Goal: Task Accomplishment & Management: Use online tool/utility

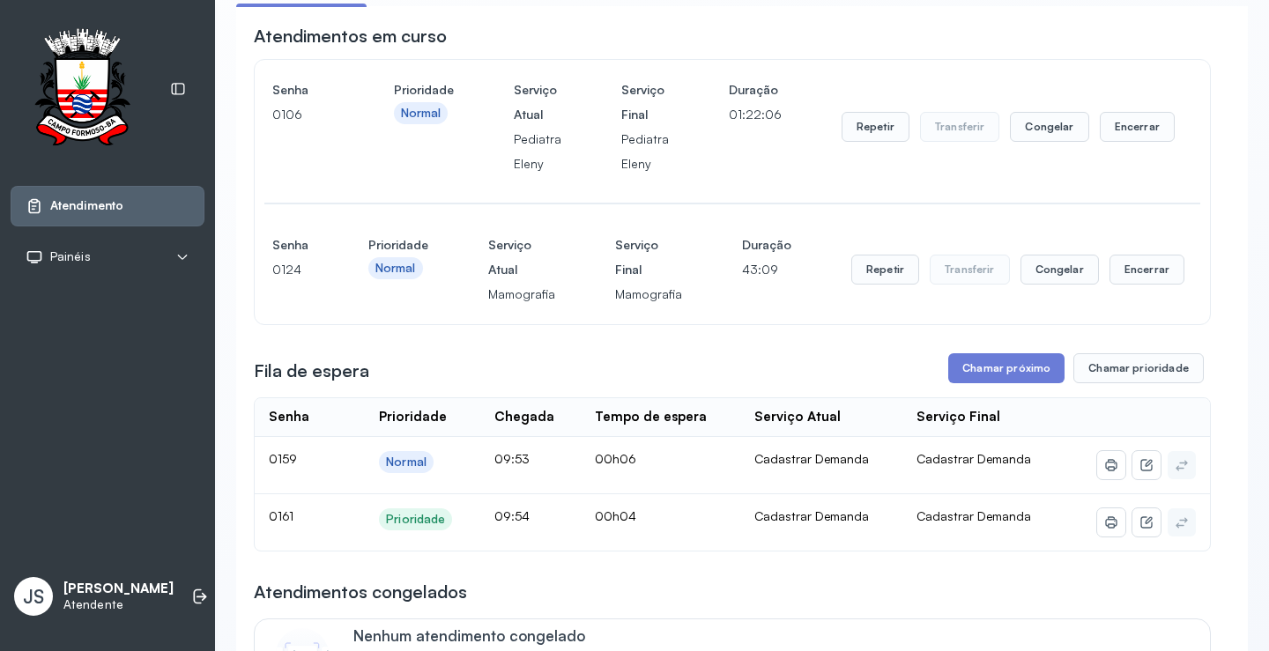
scroll to position [176, 0]
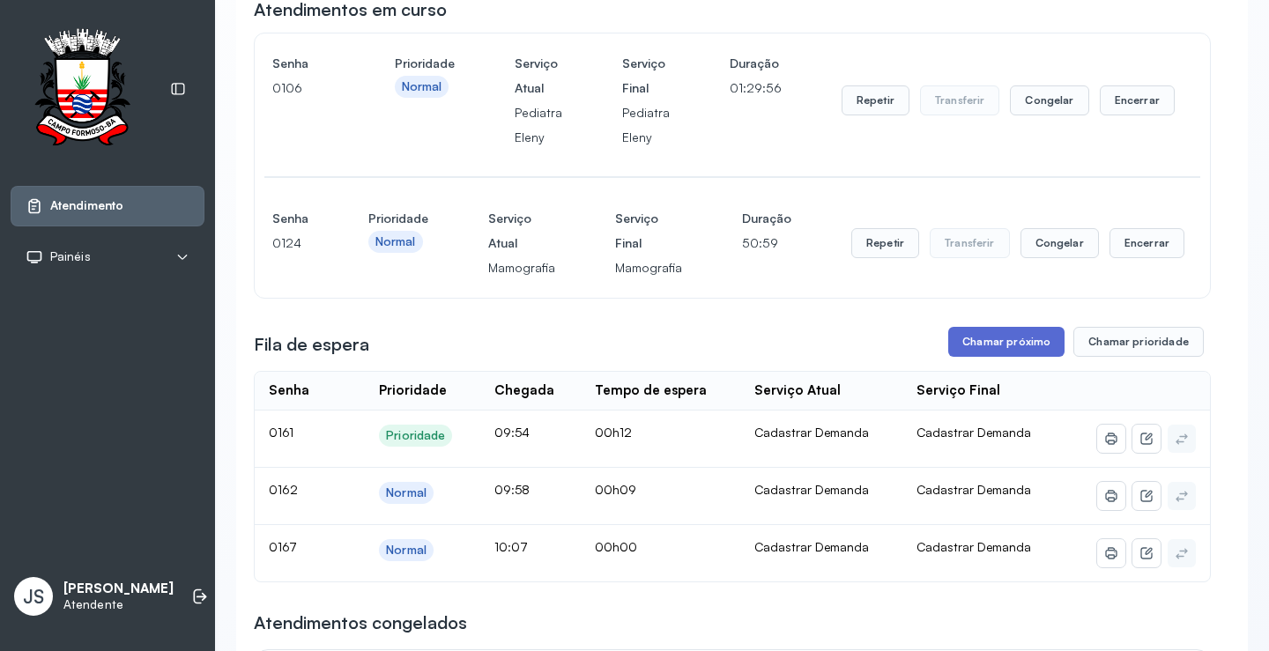
click at [1007, 346] on button "Chamar próximo" at bounding box center [1006, 342] width 116 height 30
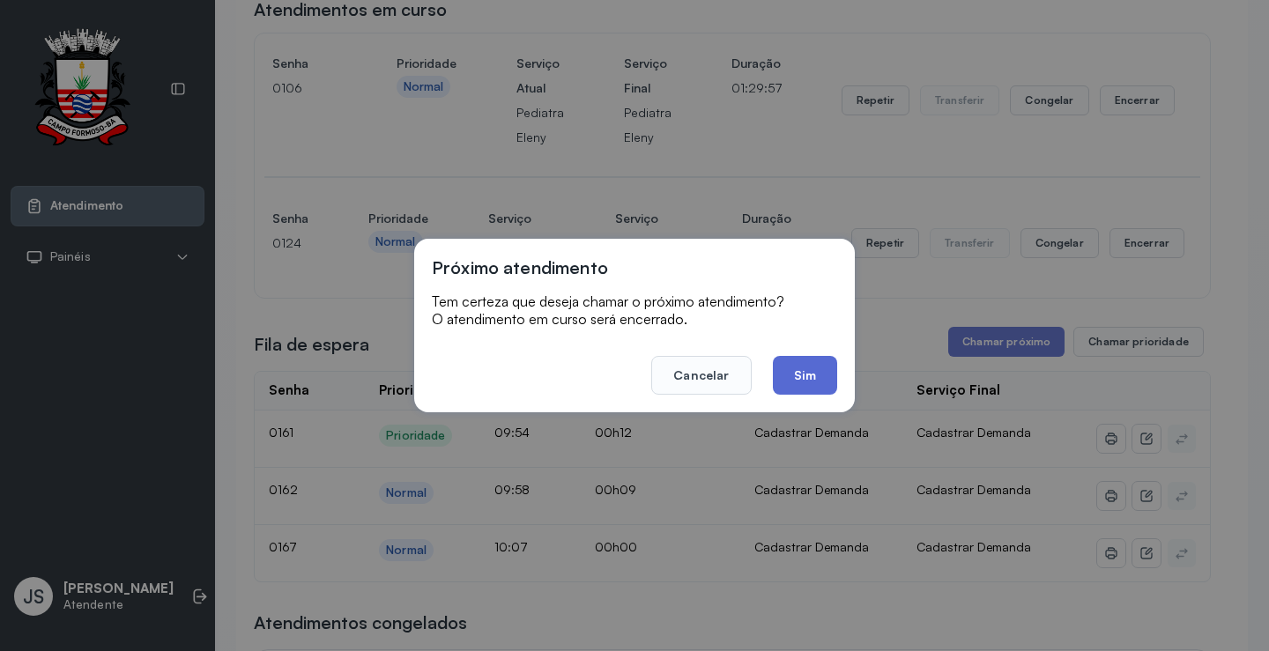
click at [813, 375] on button "Sim" at bounding box center [805, 375] width 64 height 39
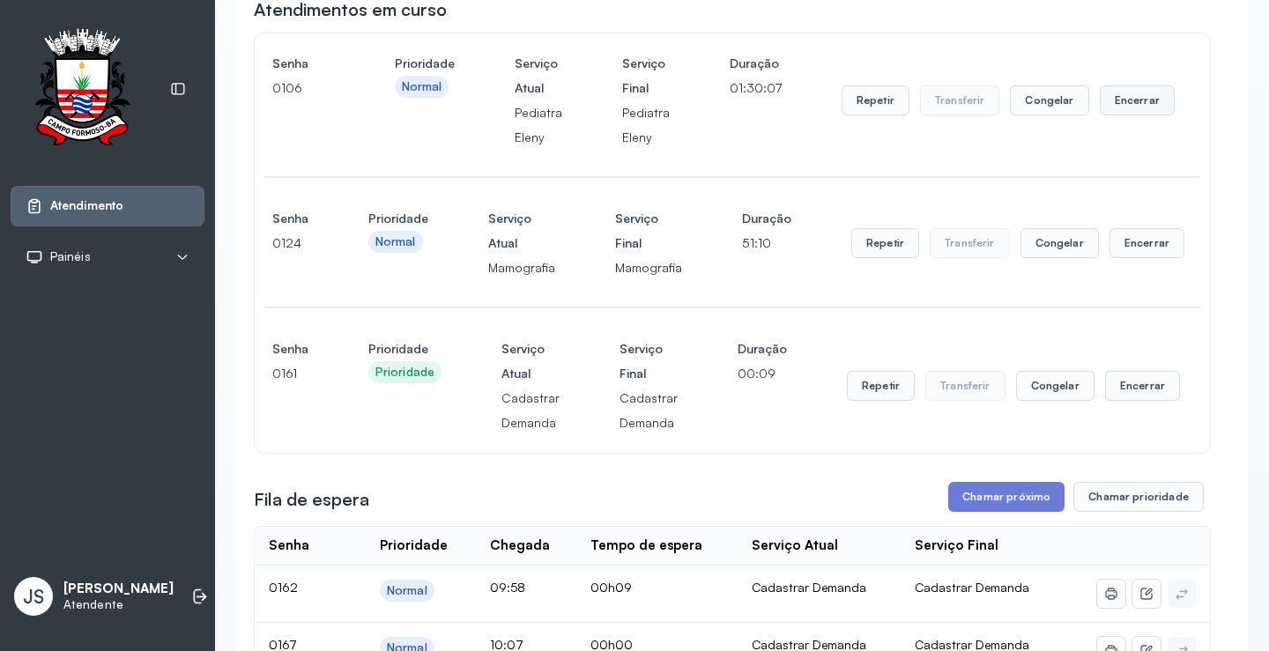
click at [1125, 102] on button "Encerrar" at bounding box center [1136, 100] width 75 height 30
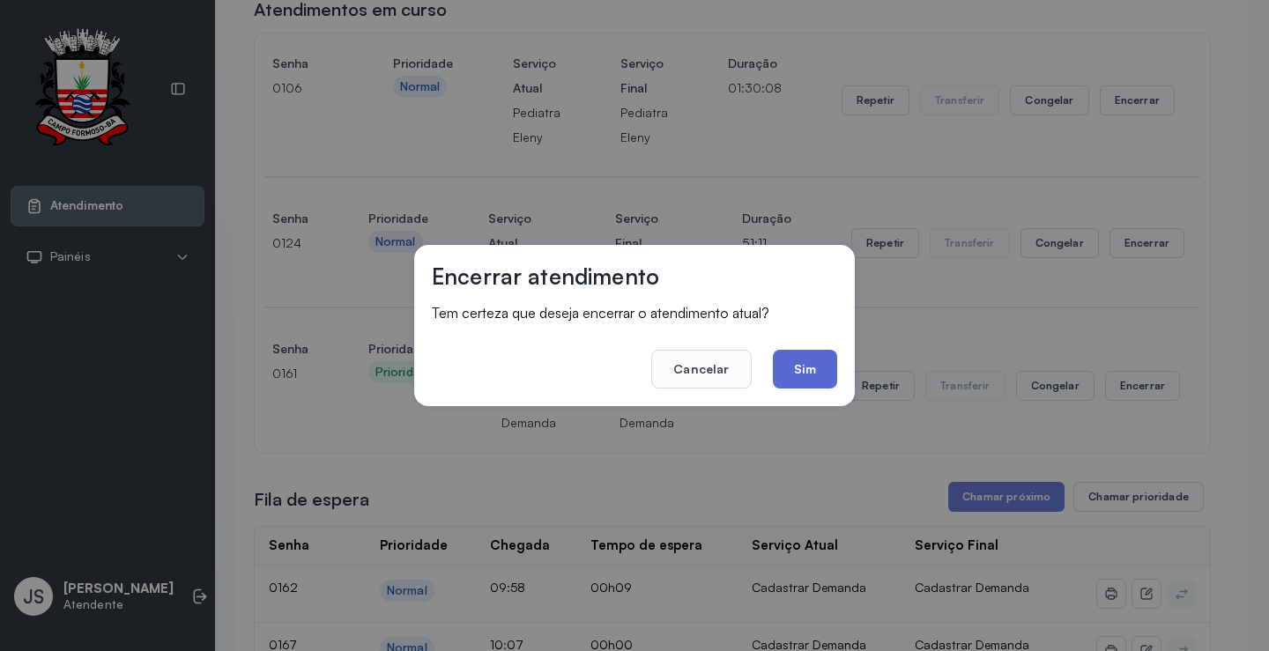
click at [820, 364] on button "Sim" at bounding box center [805, 369] width 64 height 39
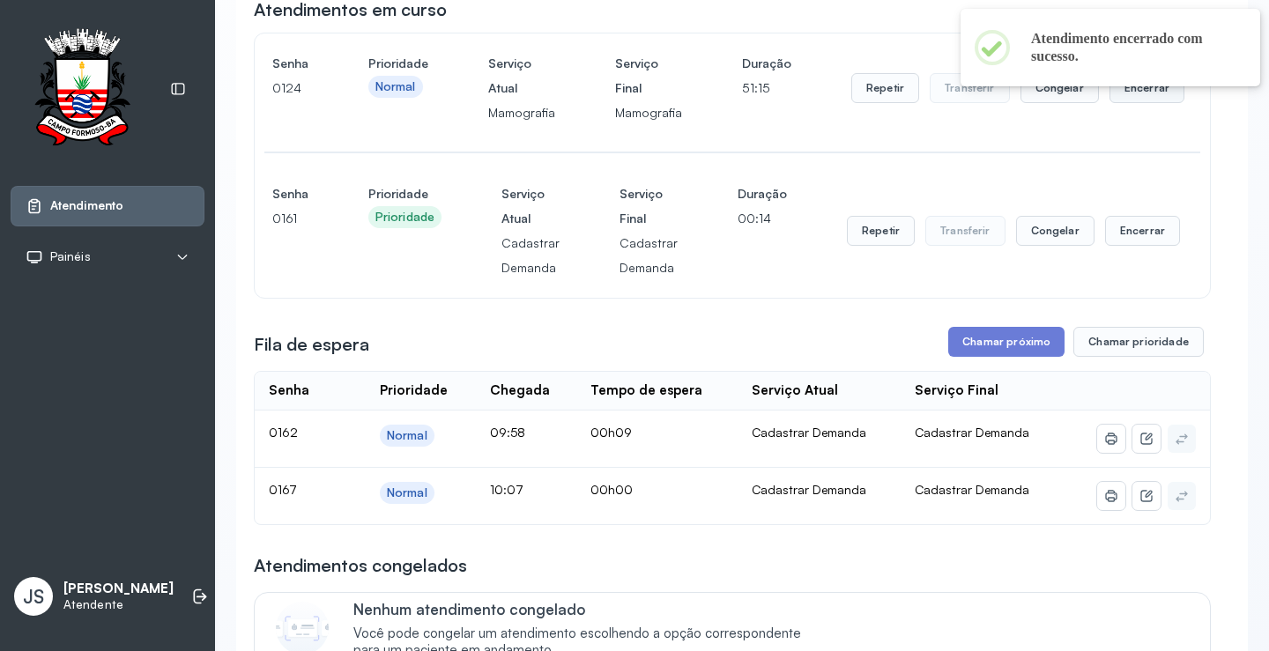
click at [1140, 97] on button "Encerrar" at bounding box center [1146, 88] width 75 height 30
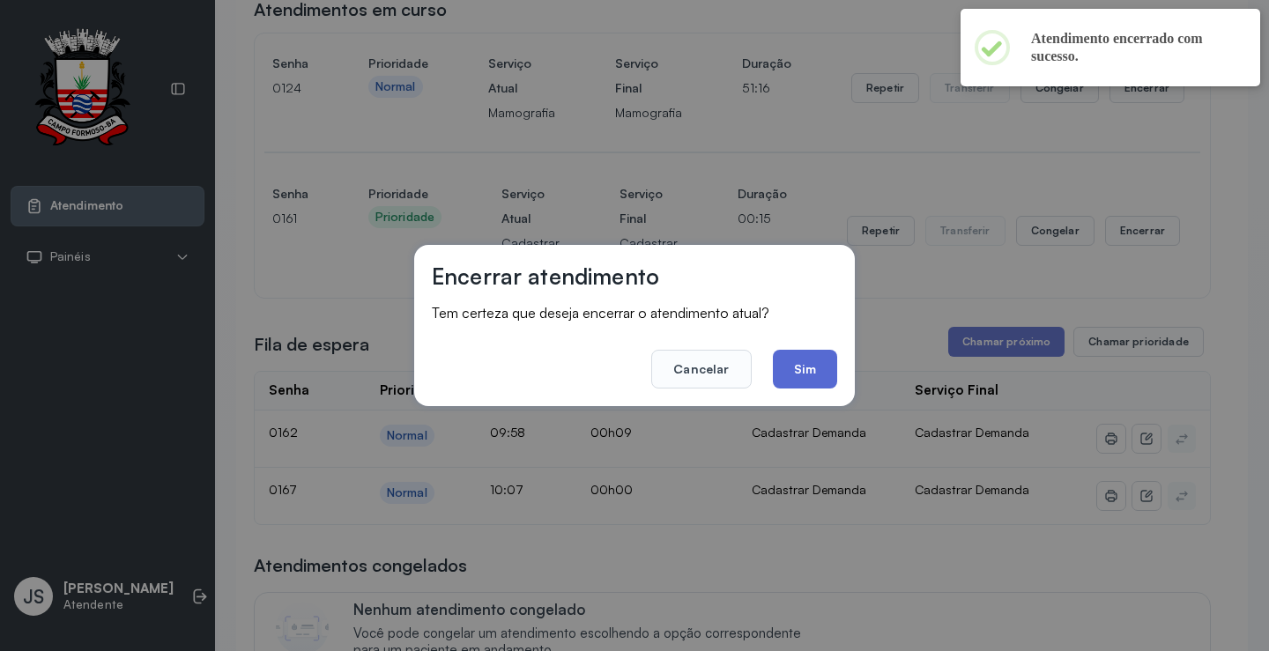
click at [803, 359] on button "Sim" at bounding box center [805, 369] width 64 height 39
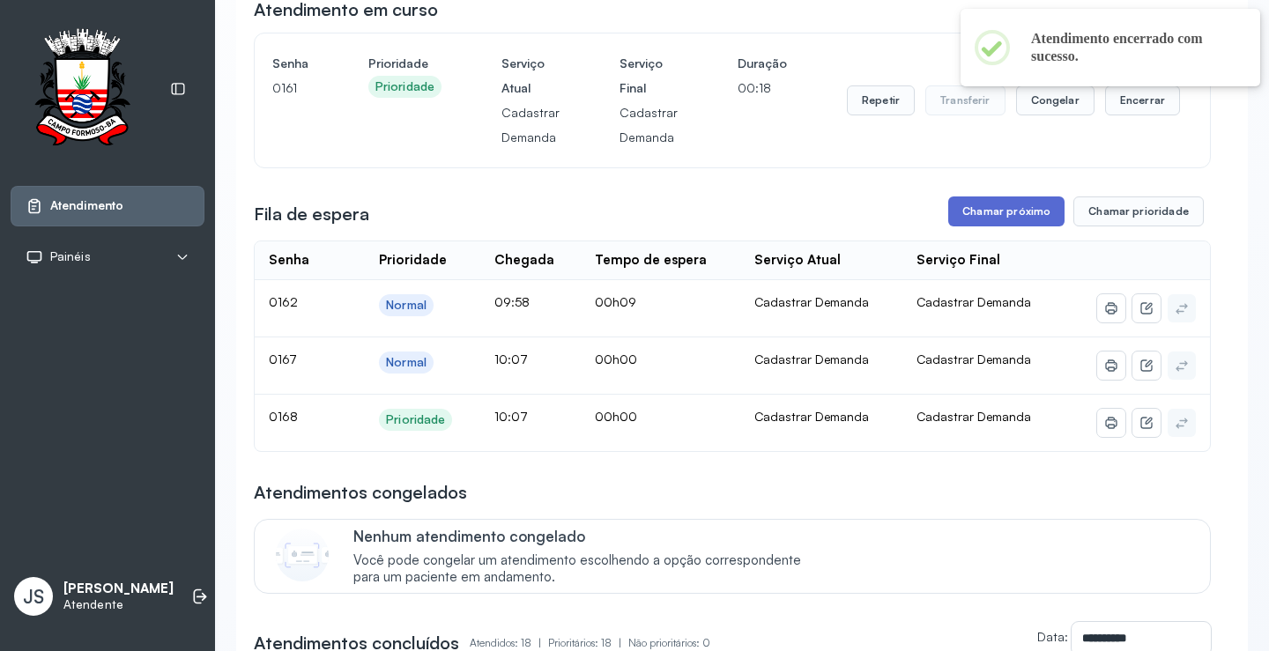
click at [970, 218] on button "Chamar próximo" at bounding box center [1006, 211] width 116 height 30
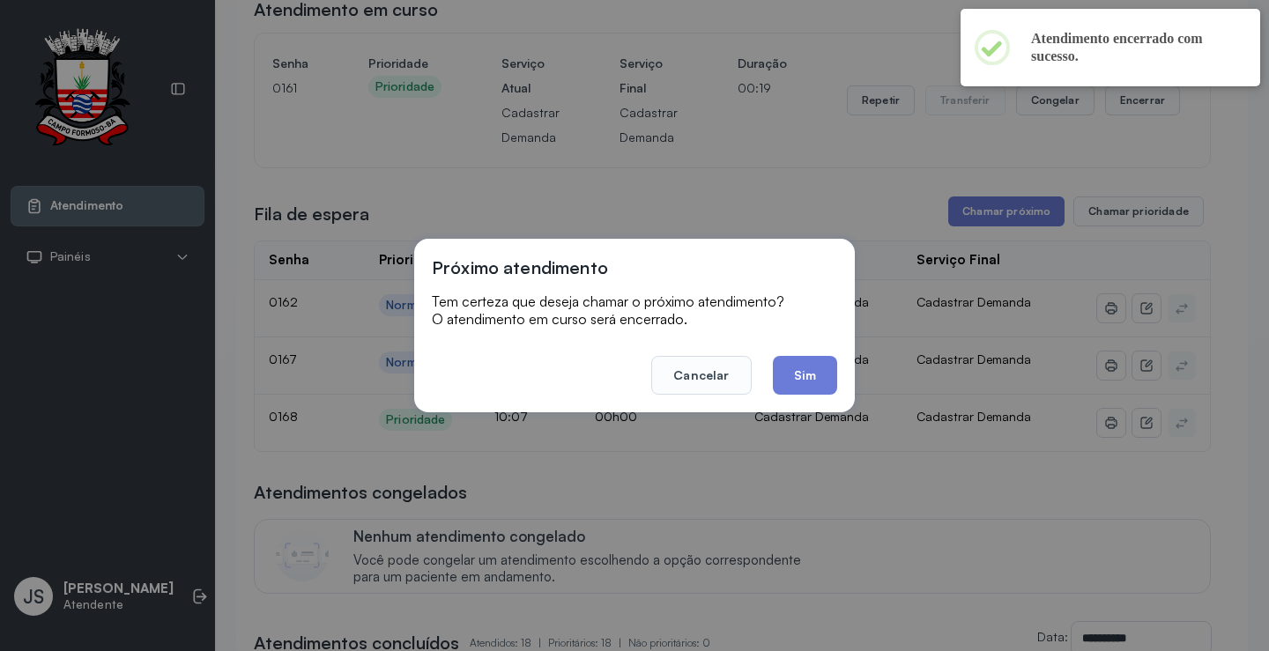
drag, startPoint x: 804, startPoint y: 365, endPoint x: 828, endPoint y: 329, distance: 42.5
click at [804, 366] on button "Sim" at bounding box center [805, 375] width 64 height 39
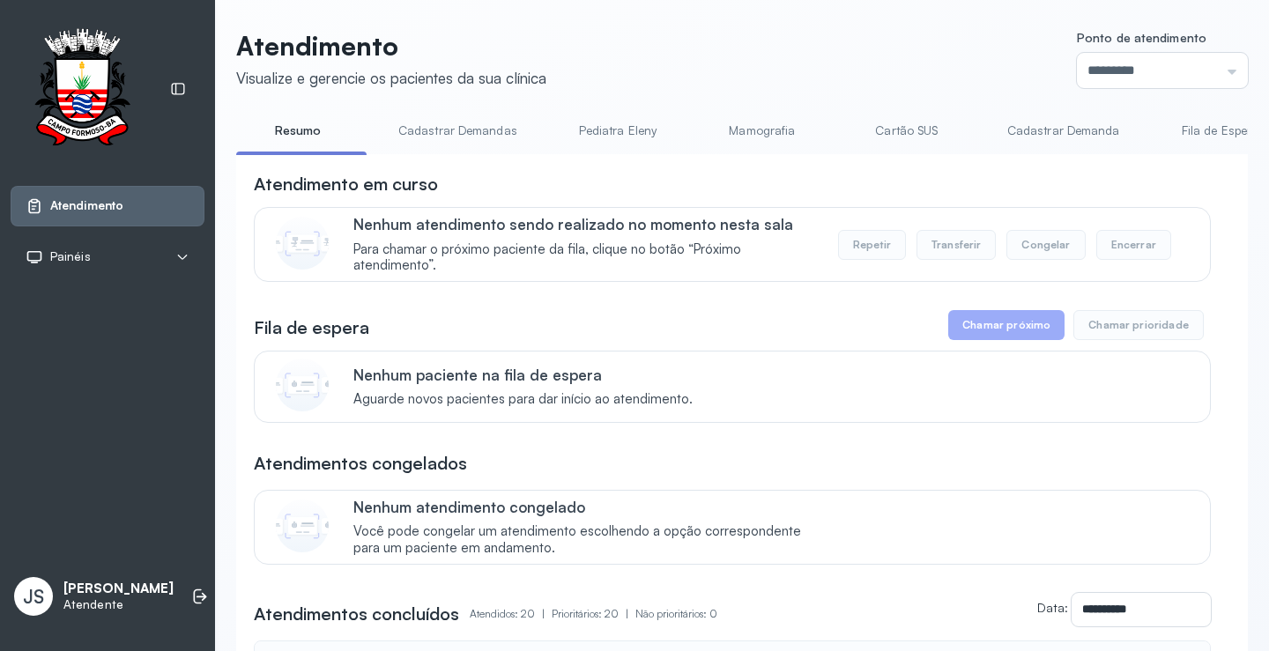
scroll to position [0, 0]
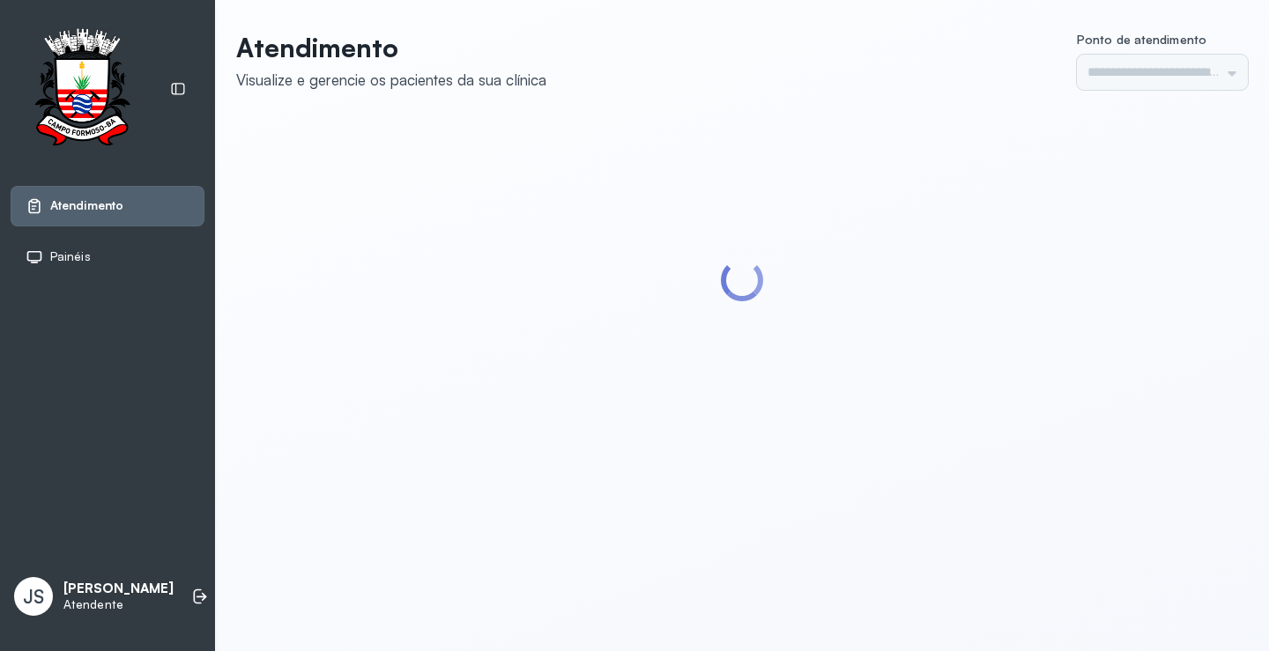
type input "*********"
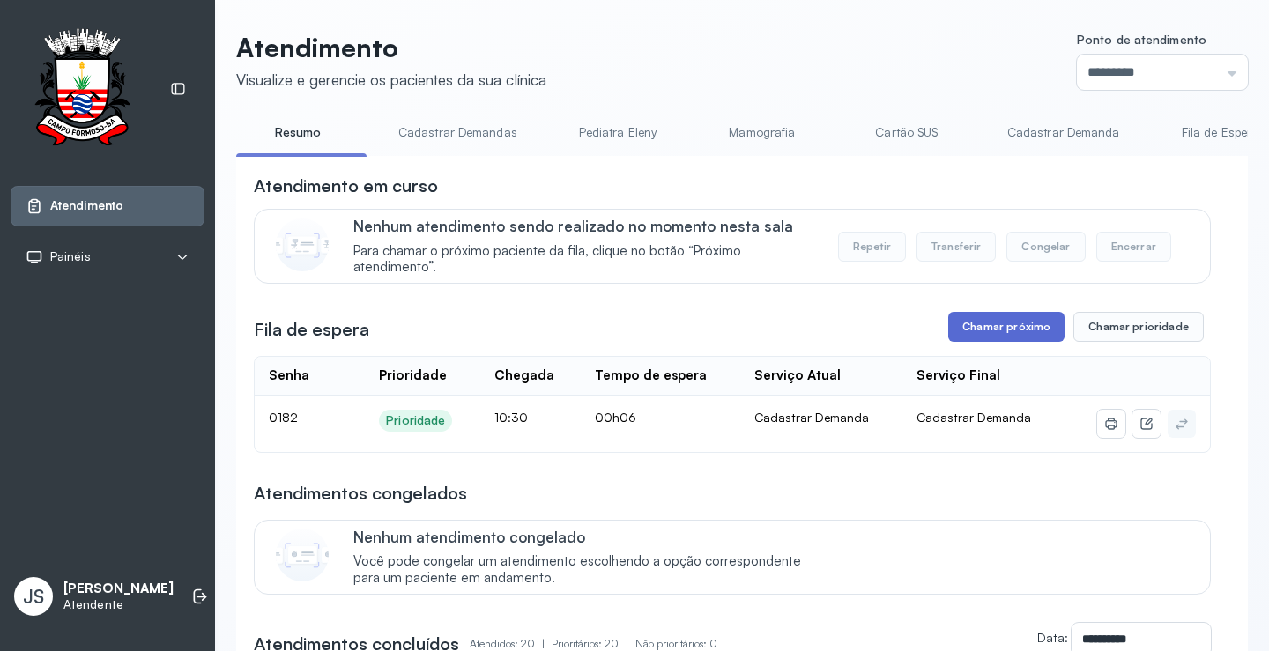
click at [994, 340] on button "Chamar próximo" at bounding box center [1006, 327] width 116 height 30
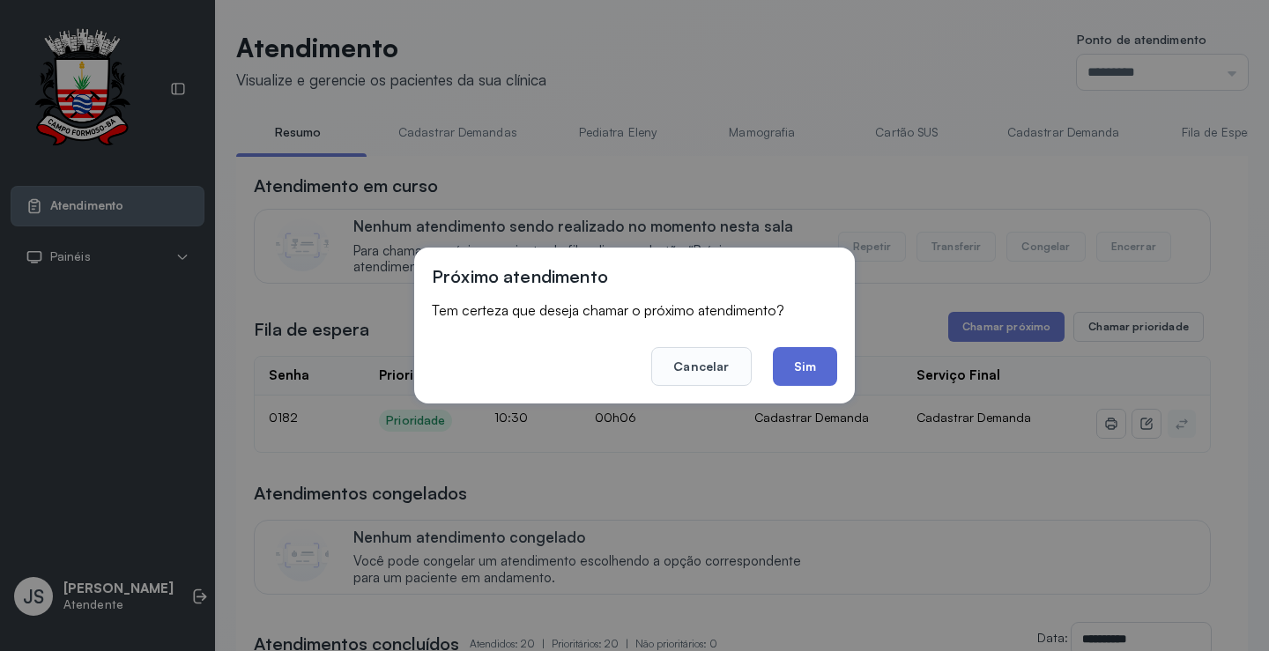
click at [811, 371] on button "Sim" at bounding box center [805, 366] width 64 height 39
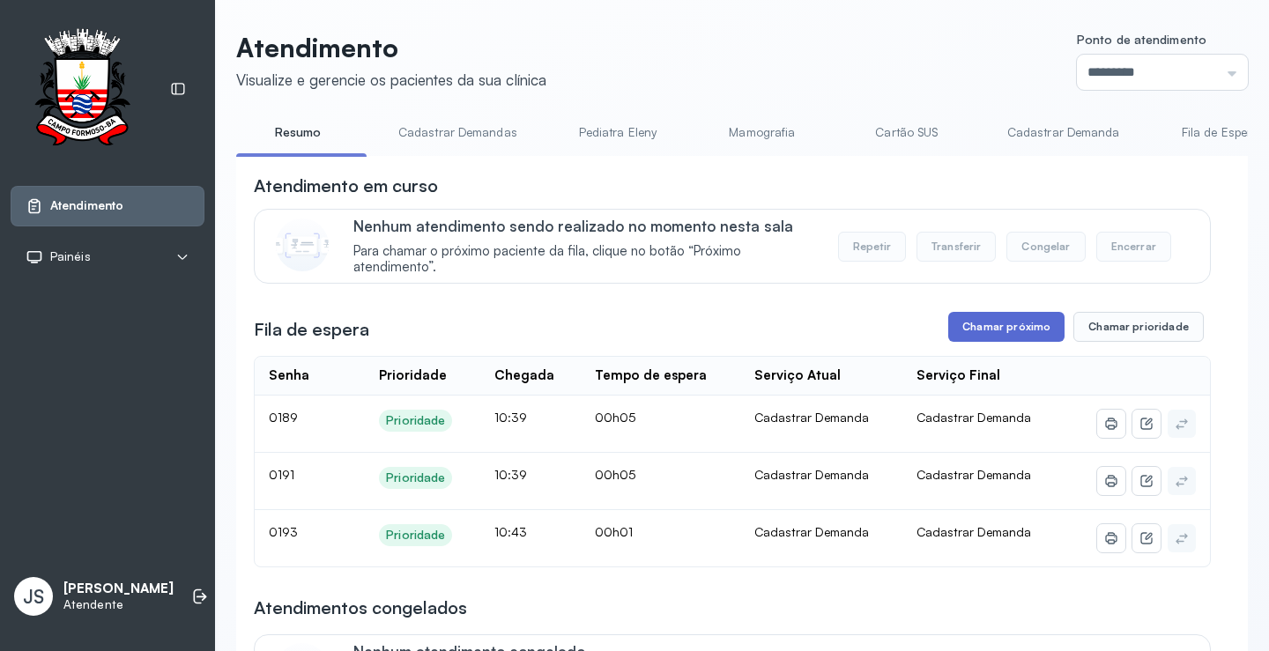
click at [1018, 328] on button "Chamar próximo" at bounding box center [1006, 327] width 116 height 30
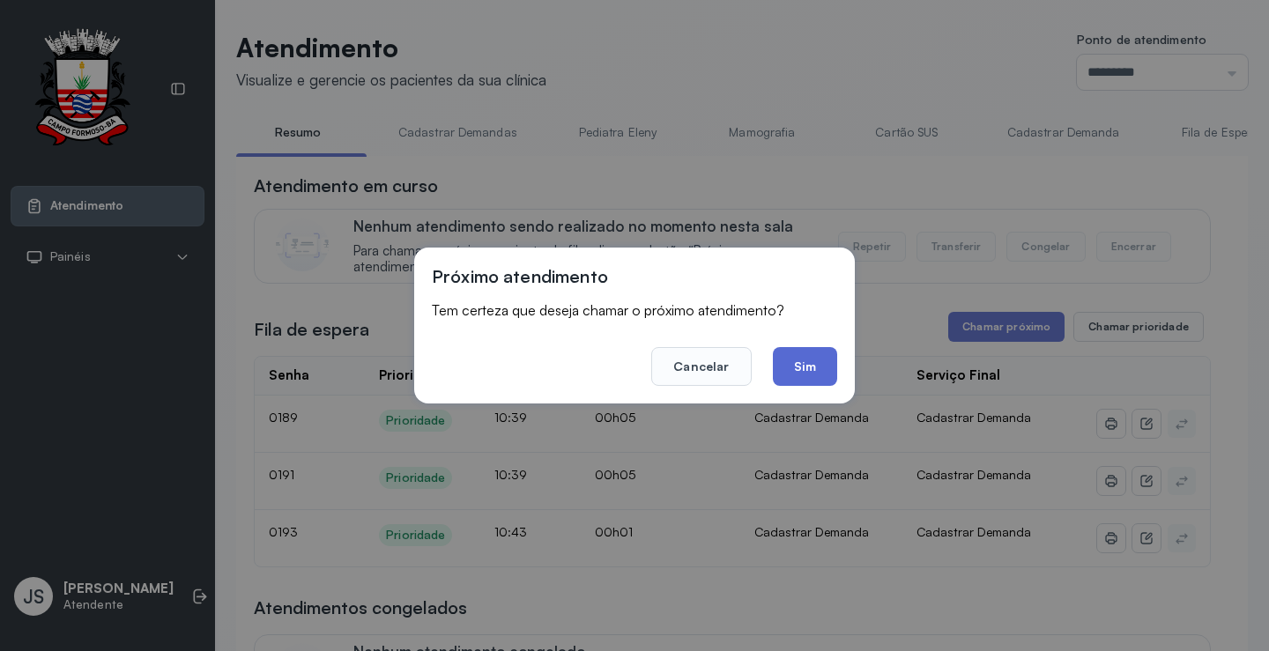
click at [800, 368] on button "Sim" at bounding box center [805, 366] width 64 height 39
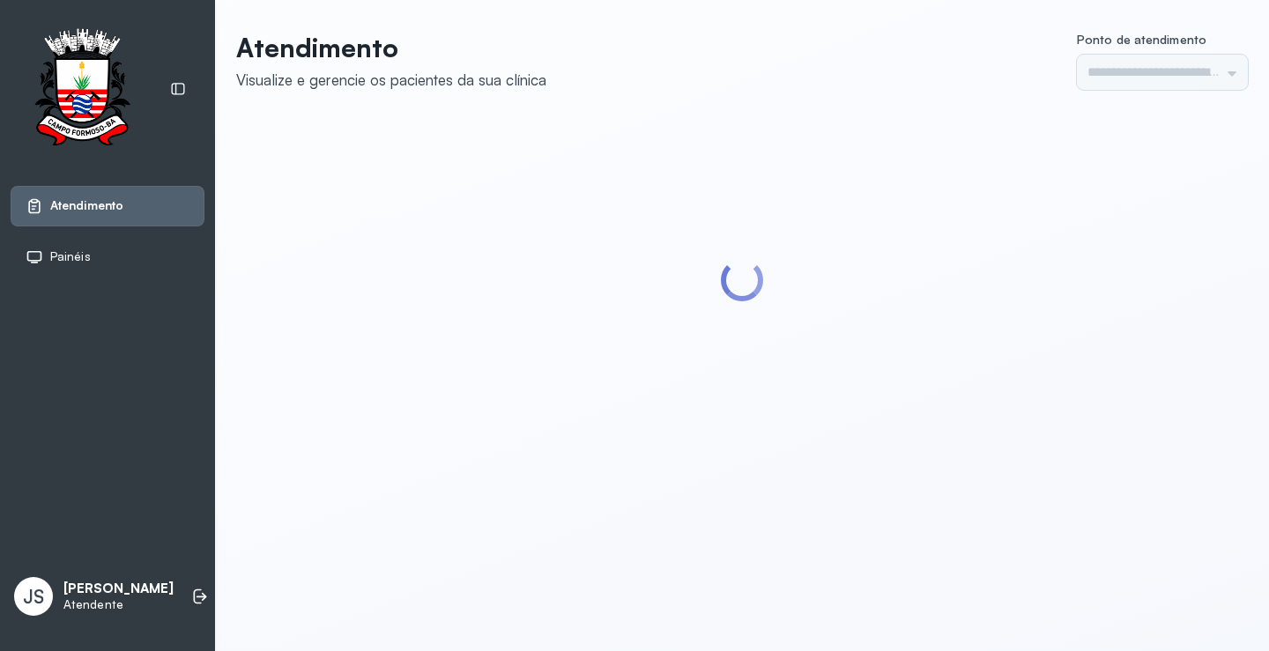
type input "*********"
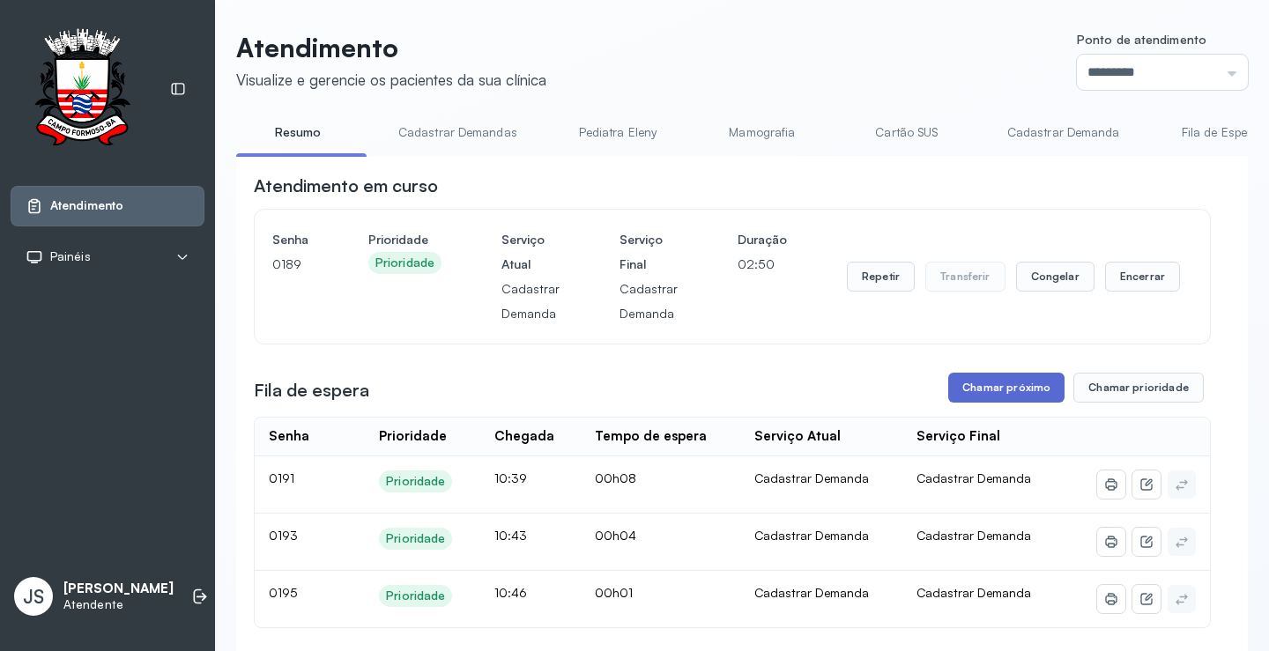
click at [1008, 400] on button "Chamar próximo" at bounding box center [1006, 388] width 116 height 30
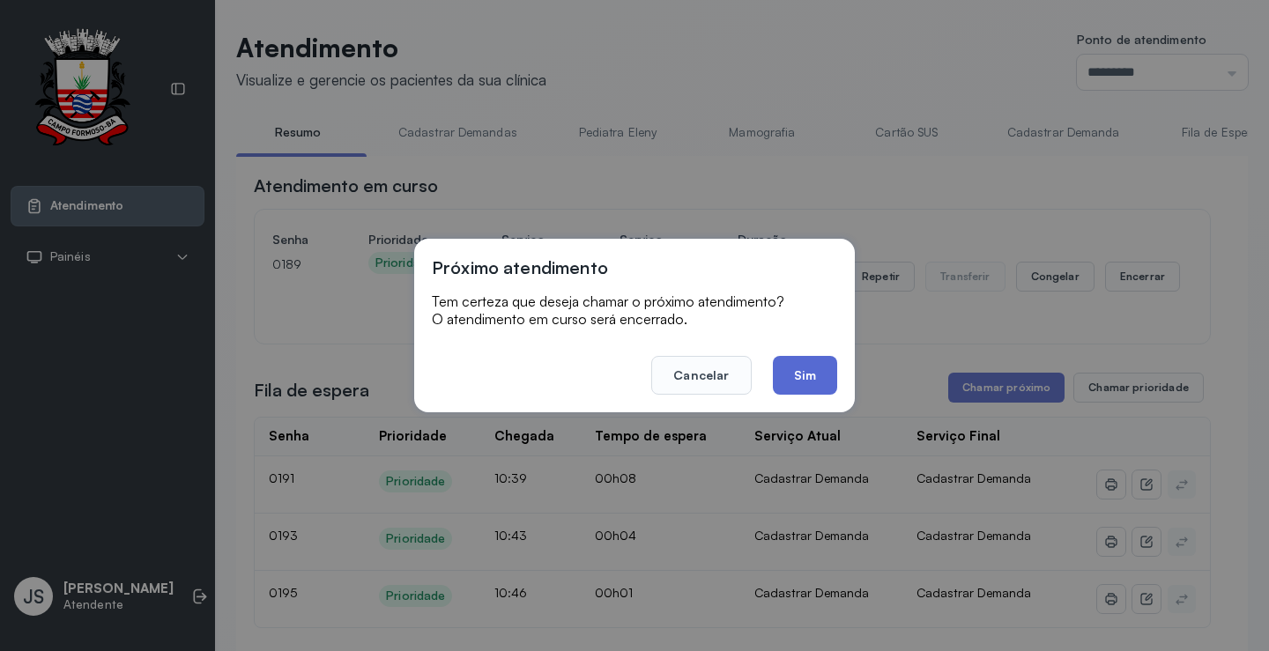
click at [823, 384] on button "Sim" at bounding box center [805, 375] width 64 height 39
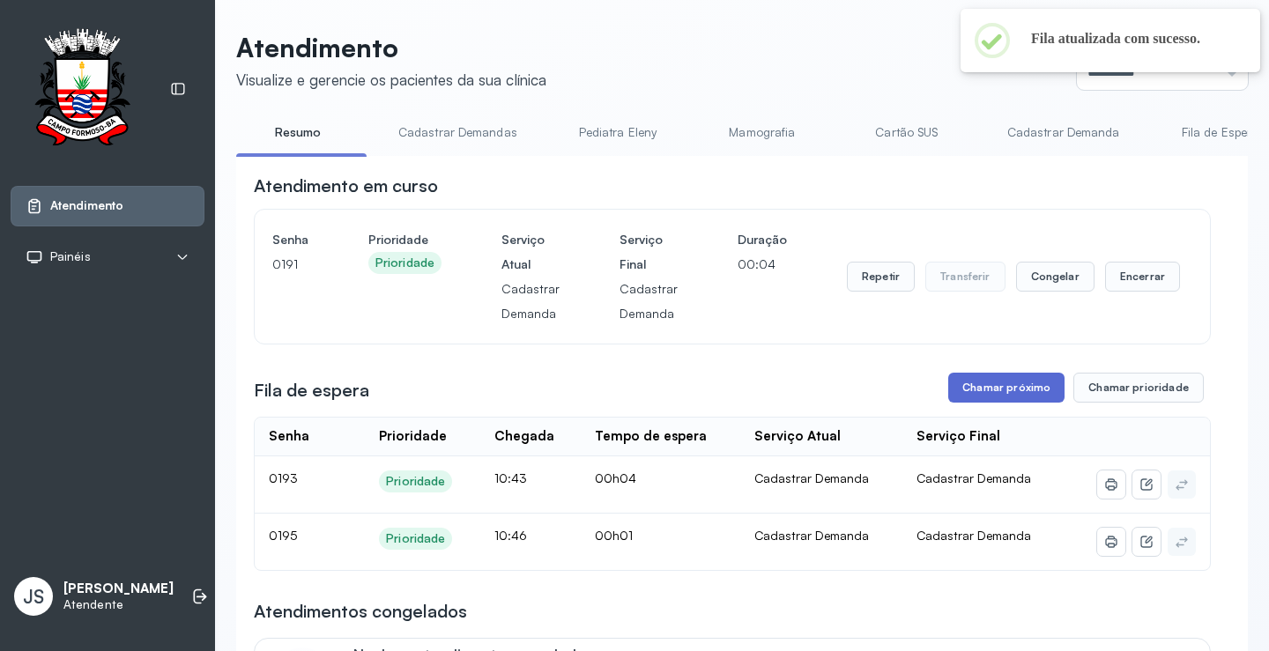
click at [1020, 395] on button "Chamar próximo" at bounding box center [1006, 388] width 116 height 30
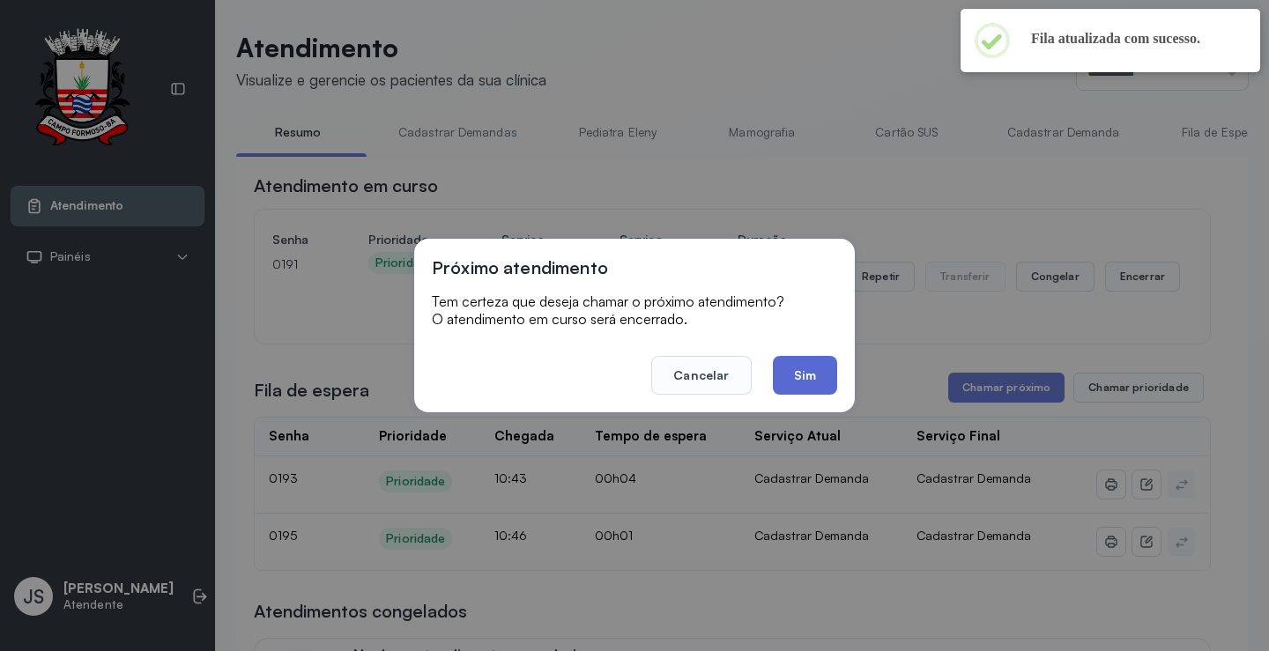
click at [804, 378] on button "Sim" at bounding box center [805, 375] width 64 height 39
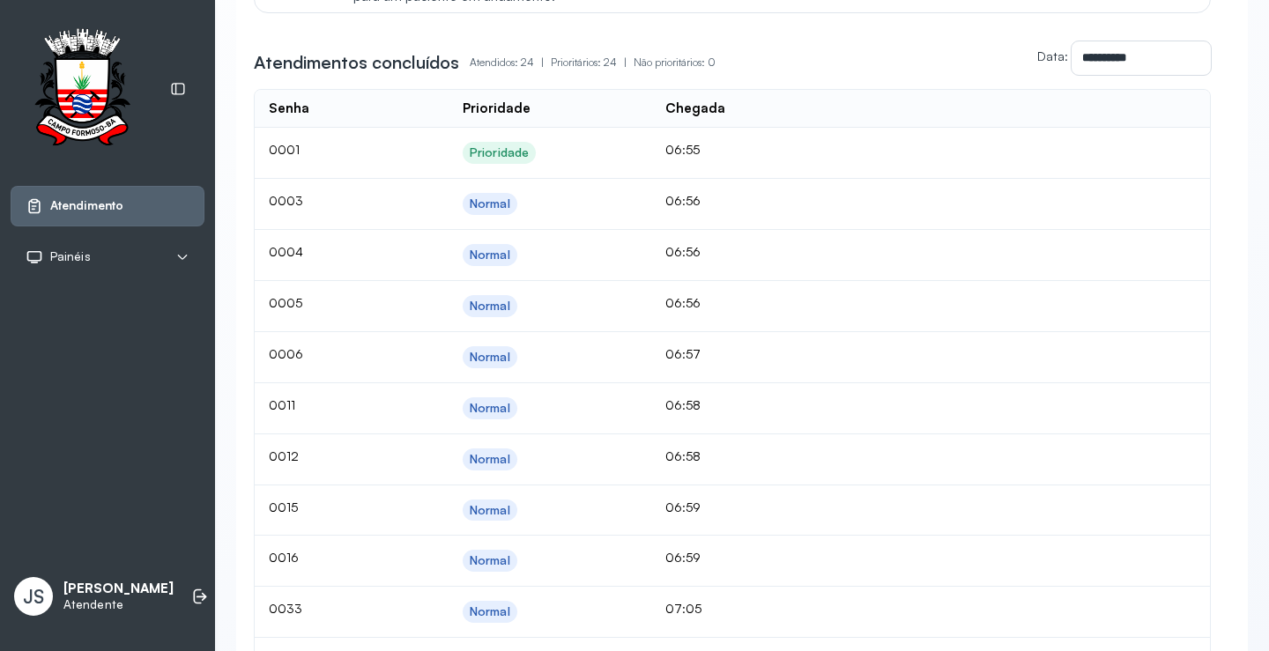
scroll to position [53, 0]
